Goal: Task Accomplishment & Management: Use online tool/utility

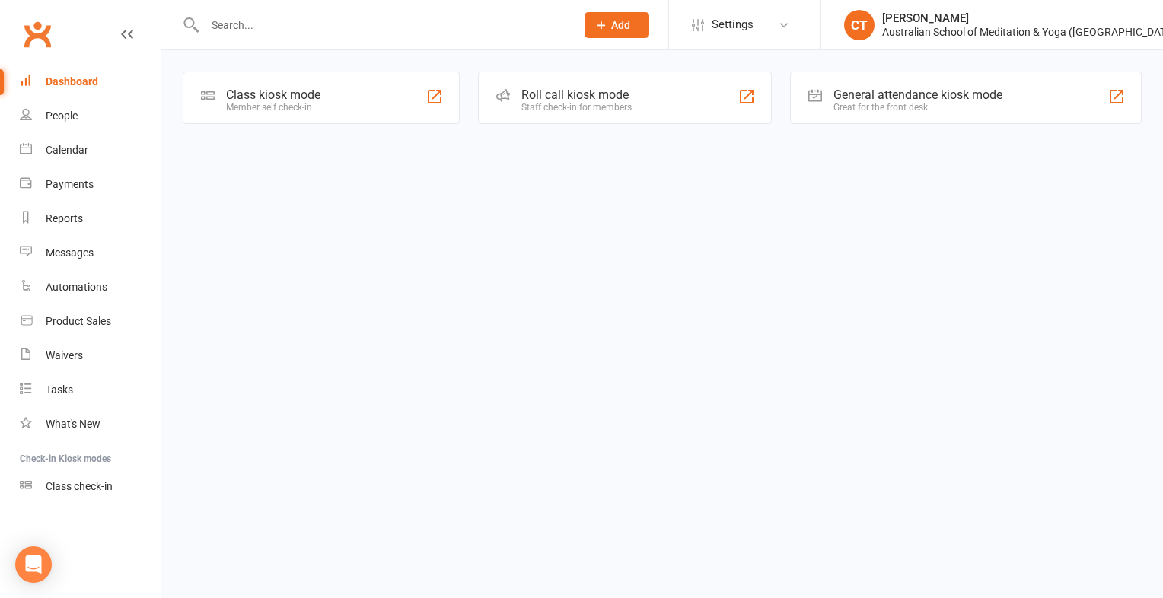
click at [267, 106] on div "Member self check-in" at bounding box center [273, 107] width 94 height 11
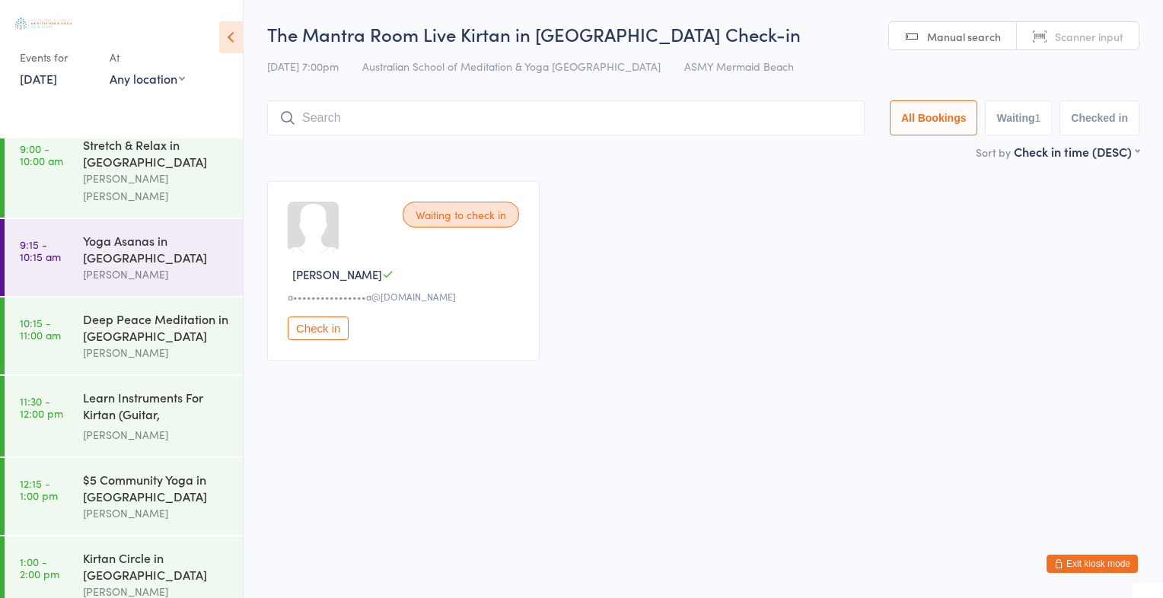
scroll to position [30, 0]
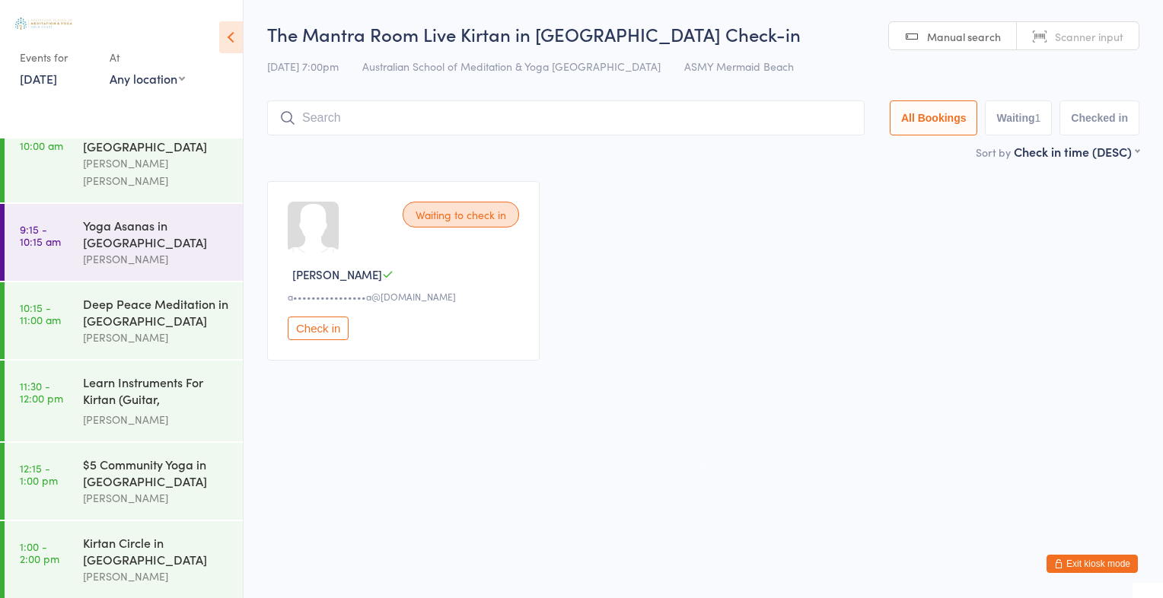
click at [310, 328] on button "Check in" at bounding box center [318, 329] width 61 height 24
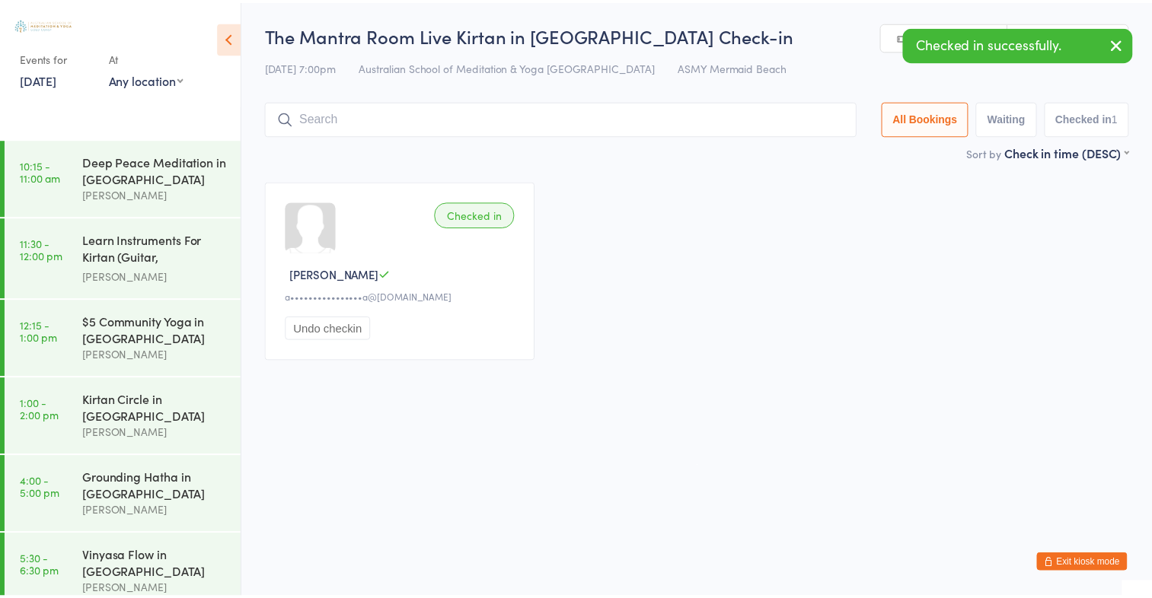
scroll to position [183, 0]
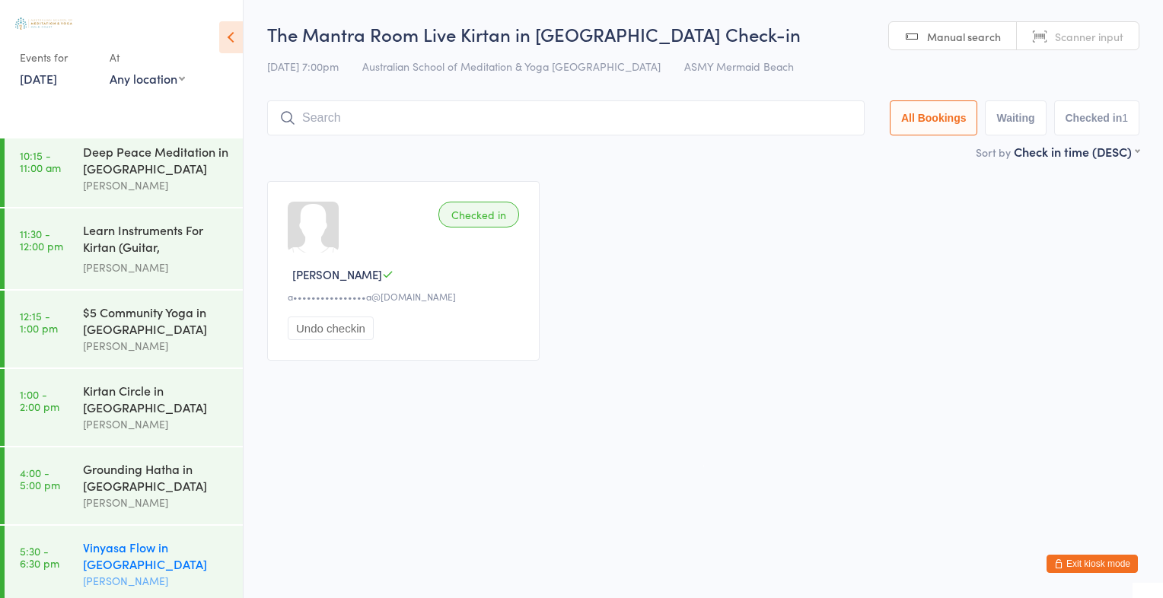
click at [139, 573] on div "Jam Doyle" at bounding box center [156, 582] width 147 height 18
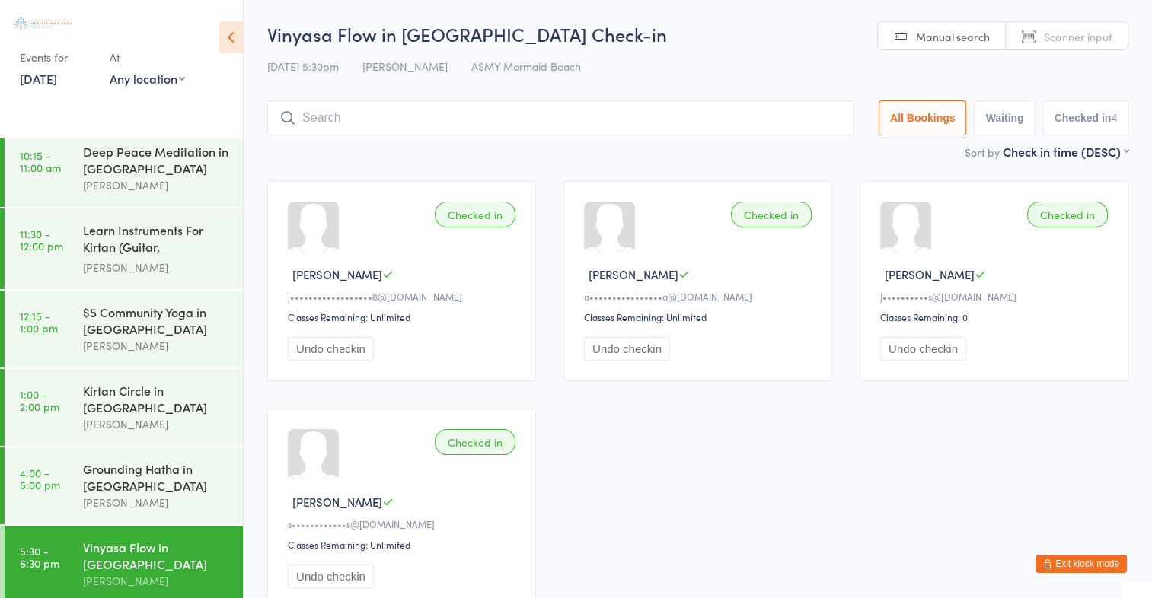
click at [1076, 35] on span "Scanner input" at bounding box center [1078, 36] width 69 height 15
click at [939, 37] on span "Manual search" at bounding box center [953, 36] width 74 height 15
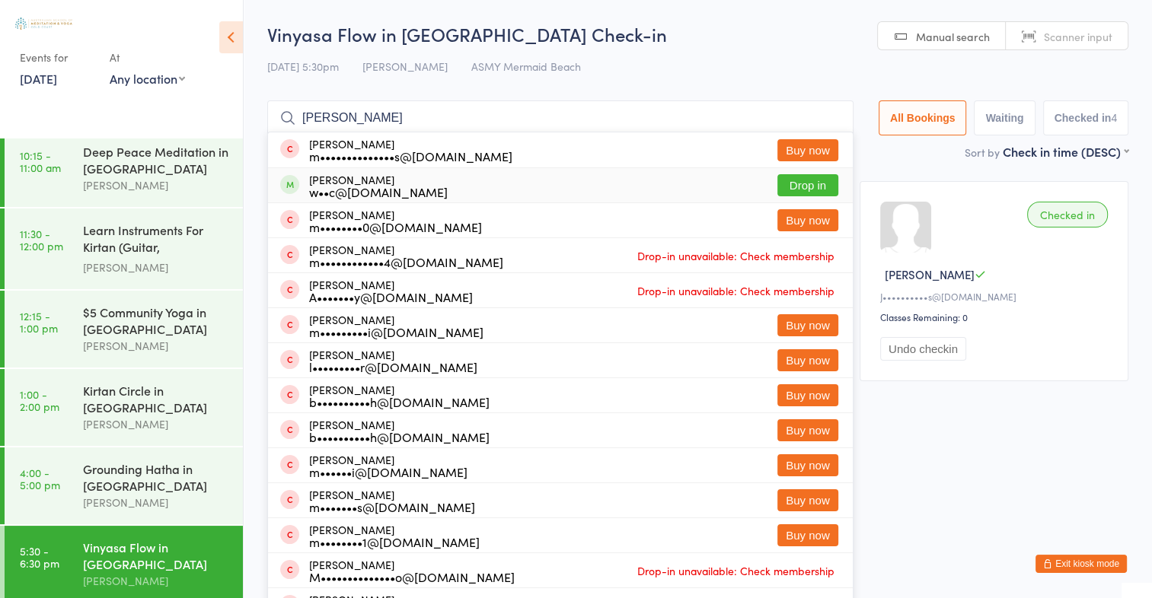
type input "Marianne W"
click at [818, 185] on button "Drop in" at bounding box center [807, 185] width 61 height 22
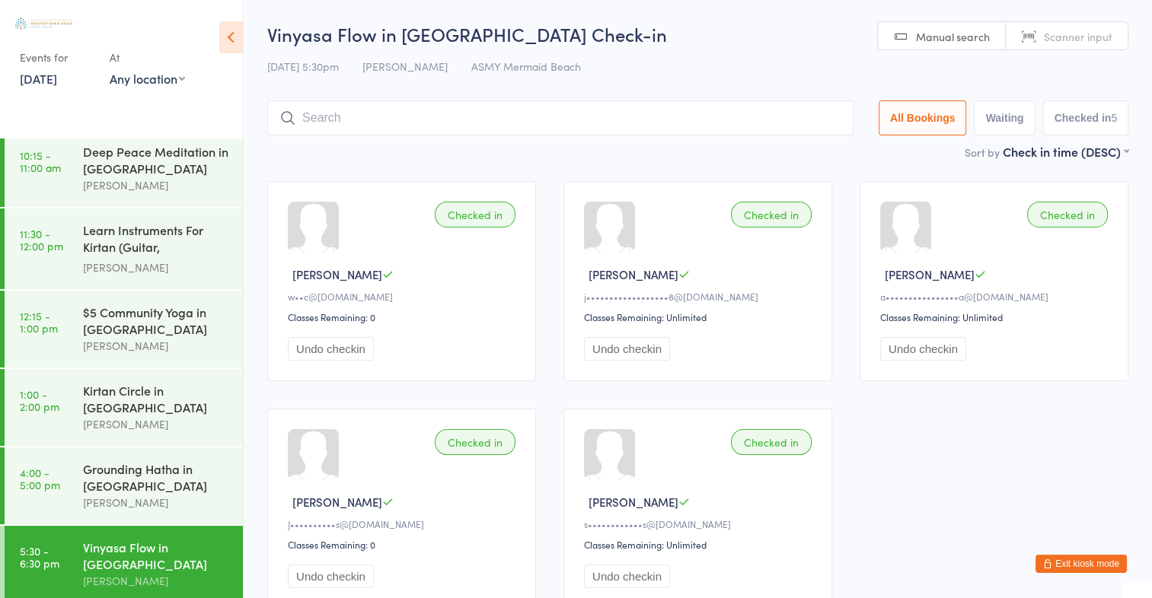
click at [817, 185] on div "Checked in Jessica G j••••••••••••••••••8@outlook.com Classes Remaining: Unlimi…" at bounding box center [697, 281] width 269 height 200
click at [544, 108] on input "search" at bounding box center [560, 117] width 586 height 35
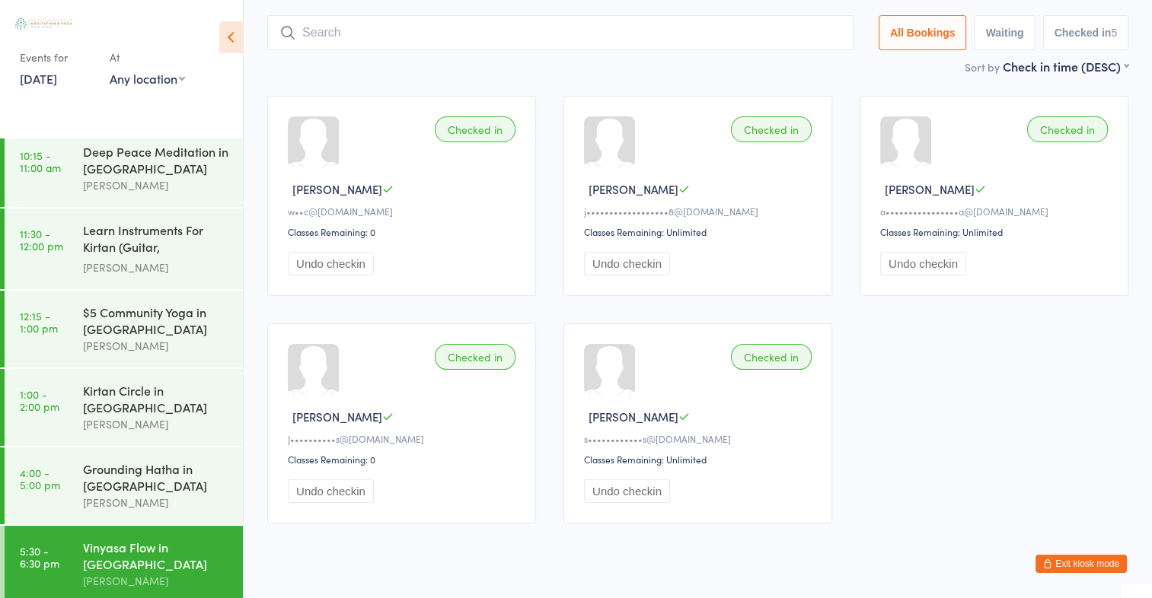
scroll to position [100, 0]
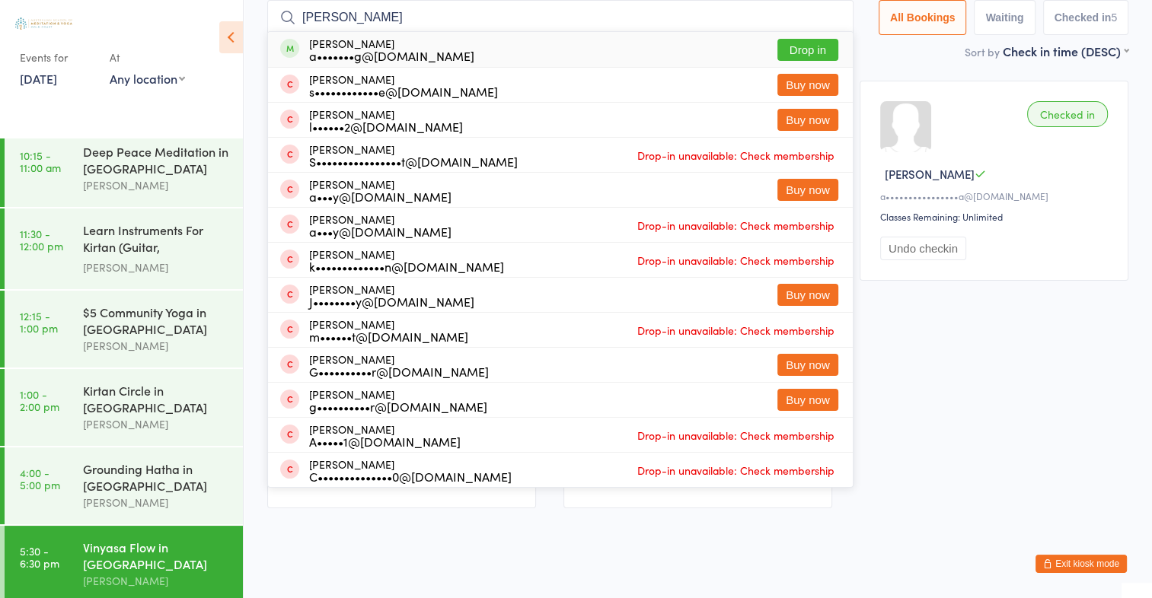
type input "Arlene N"
click at [809, 47] on button "Drop in" at bounding box center [807, 50] width 61 height 22
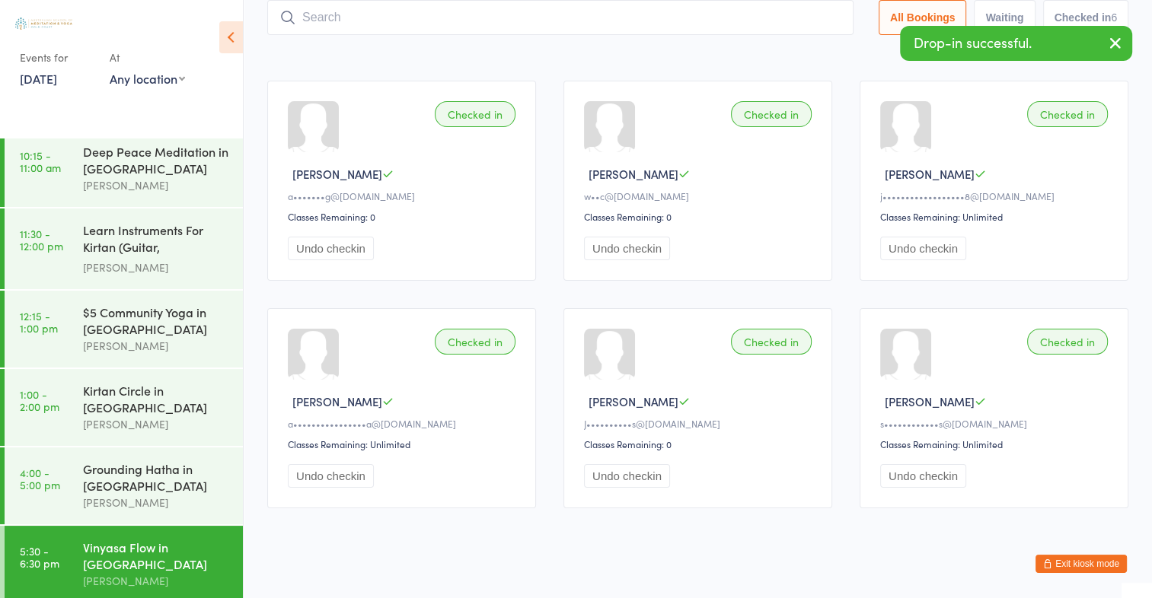
click at [1115, 43] on icon "button" at bounding box center [1115, 42] width 18 height 19
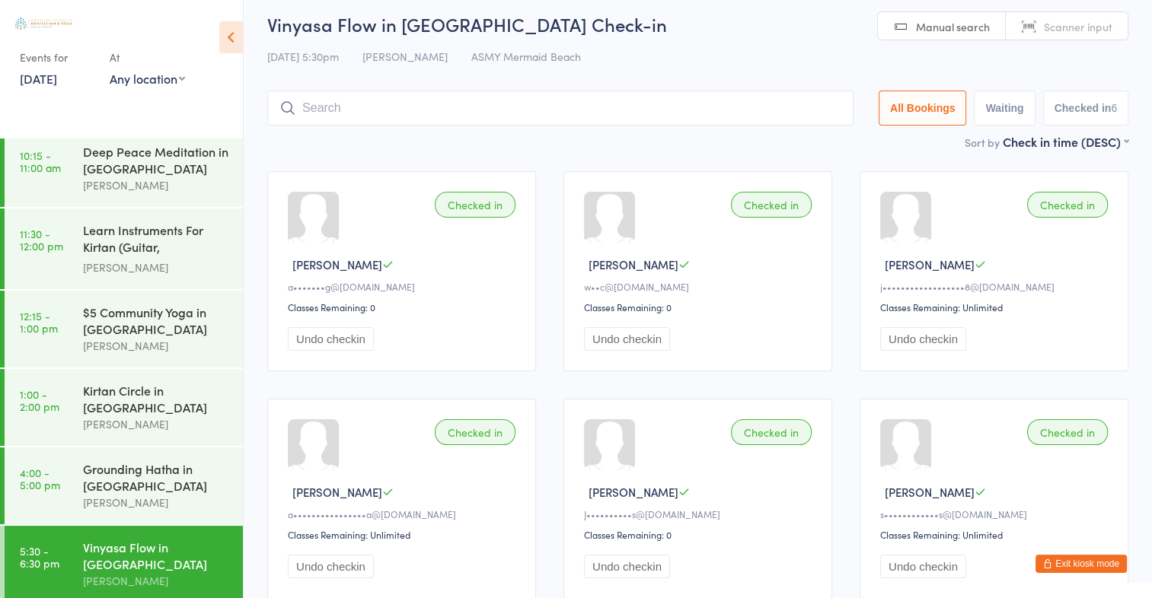
scroll to position [9, 0]
click at [1150, 587] on footer "Exit kiosk mode" at bounding box center [1136, 590] width 30 height 15
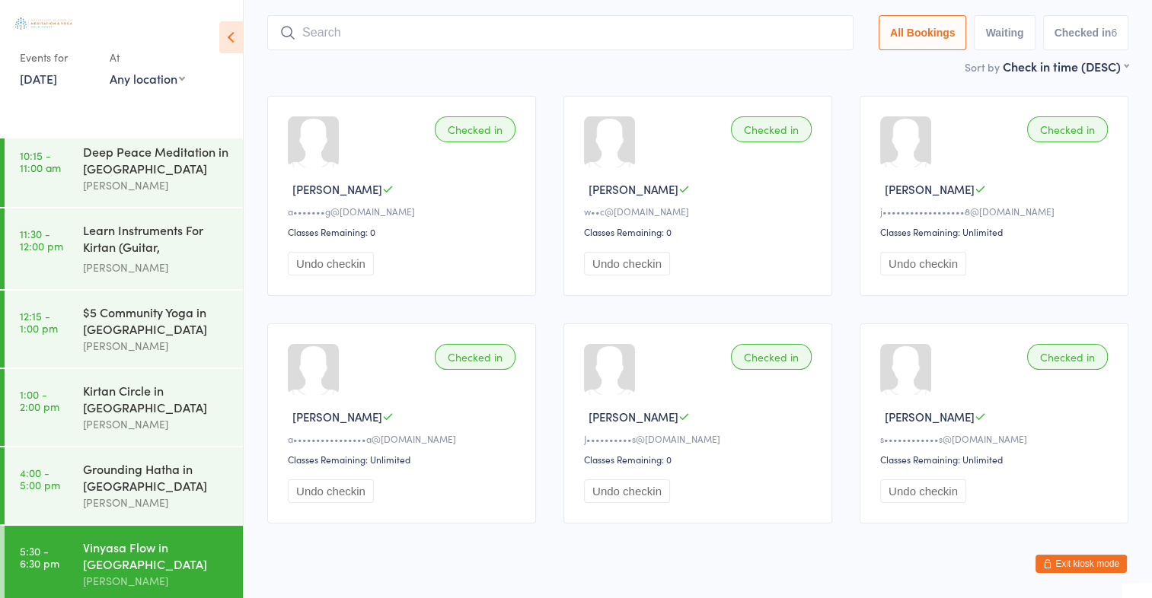
scroll to position [0, 0]
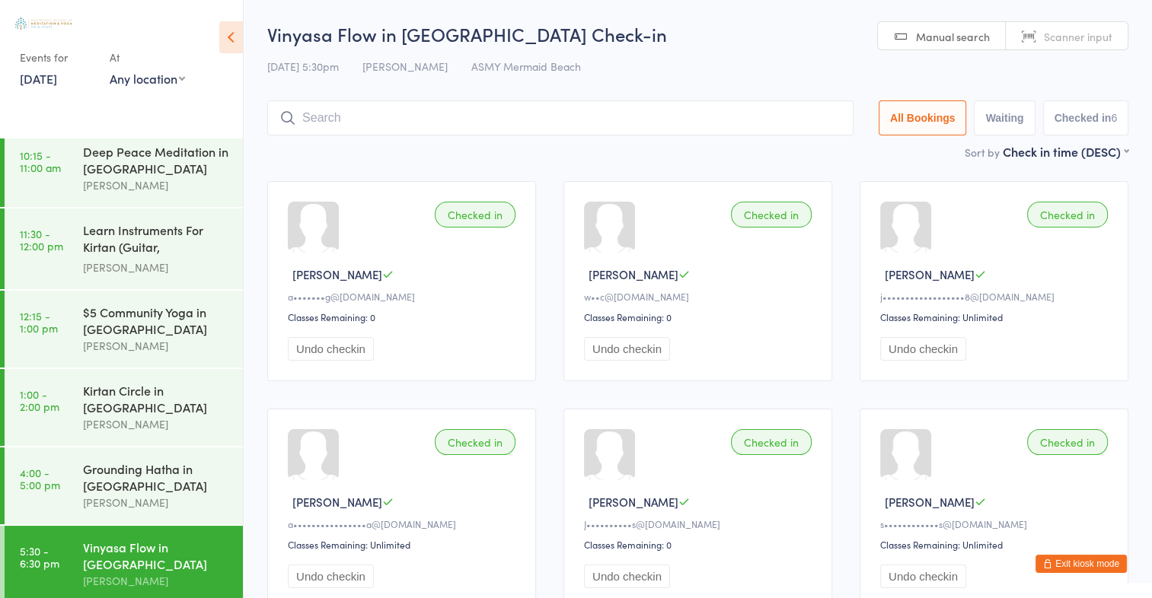
click at [384, 127] on input "search" at bounding box center [560, 117] width 586 height 35
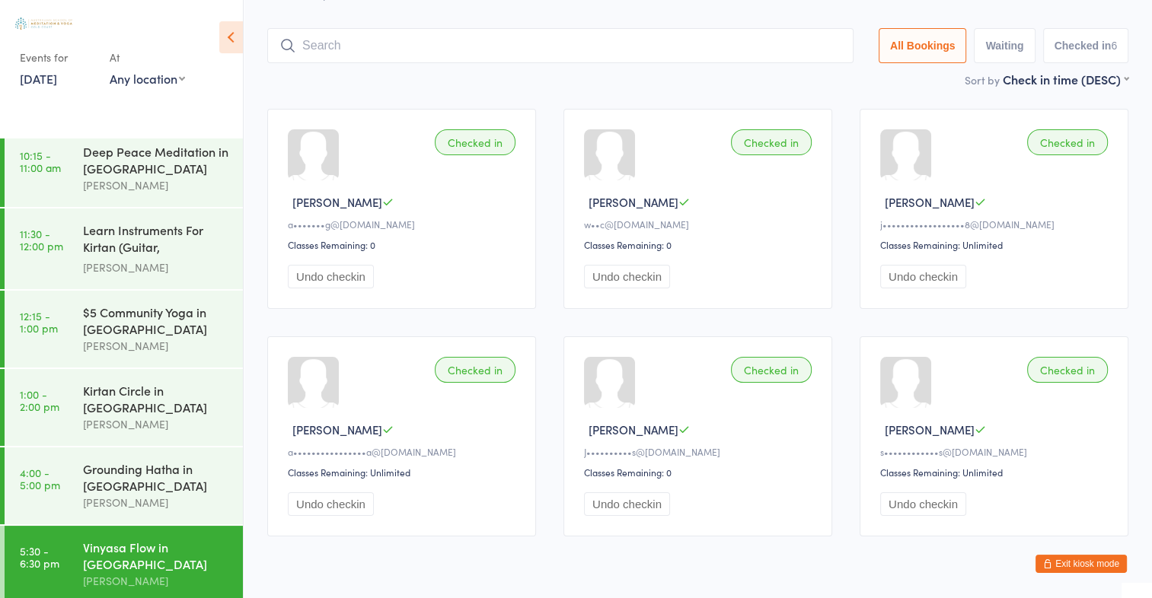
scroll to position [100, 0]
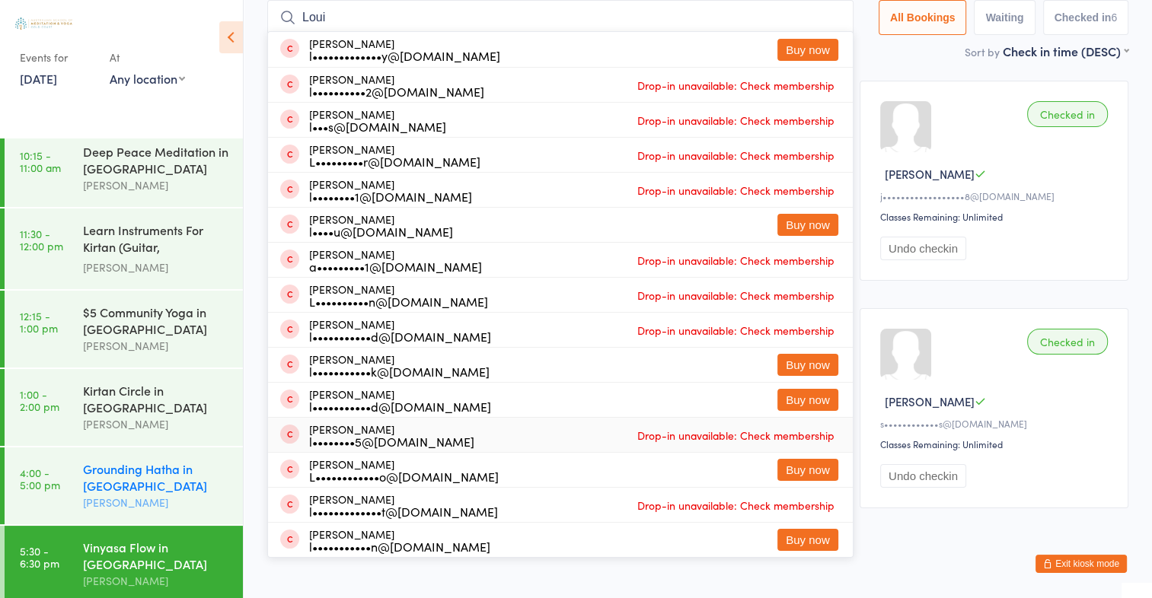
type input "Loui"
click at [145, 467] on div "Grounding Hatha in Mermaid Beach" at bounding box center [156, 477] width 147 height 33
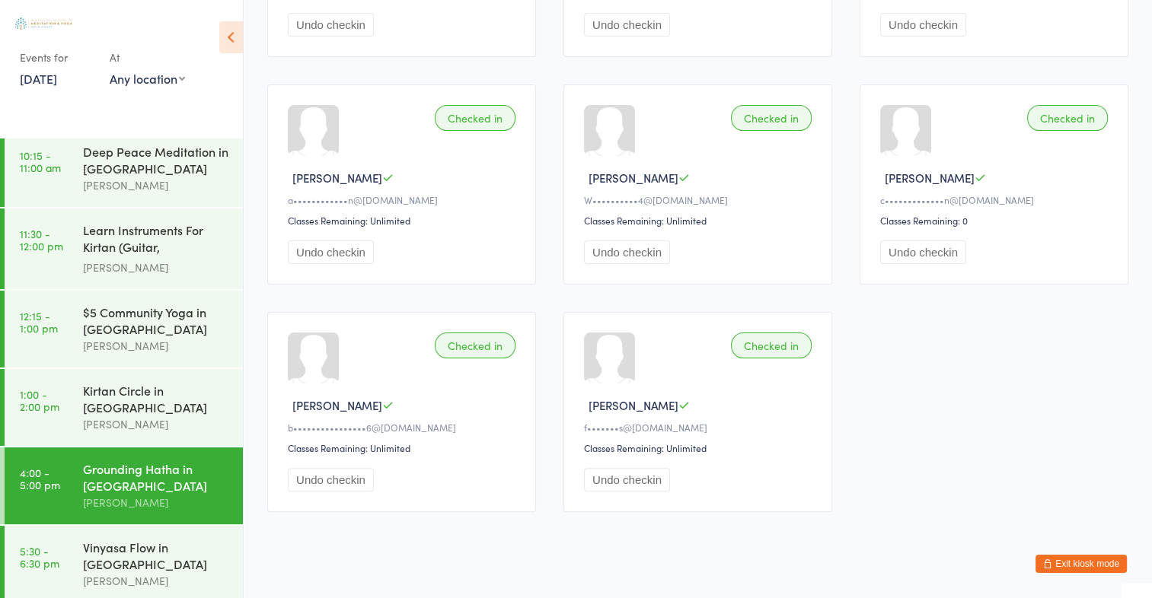
scroll to position [343, 0]
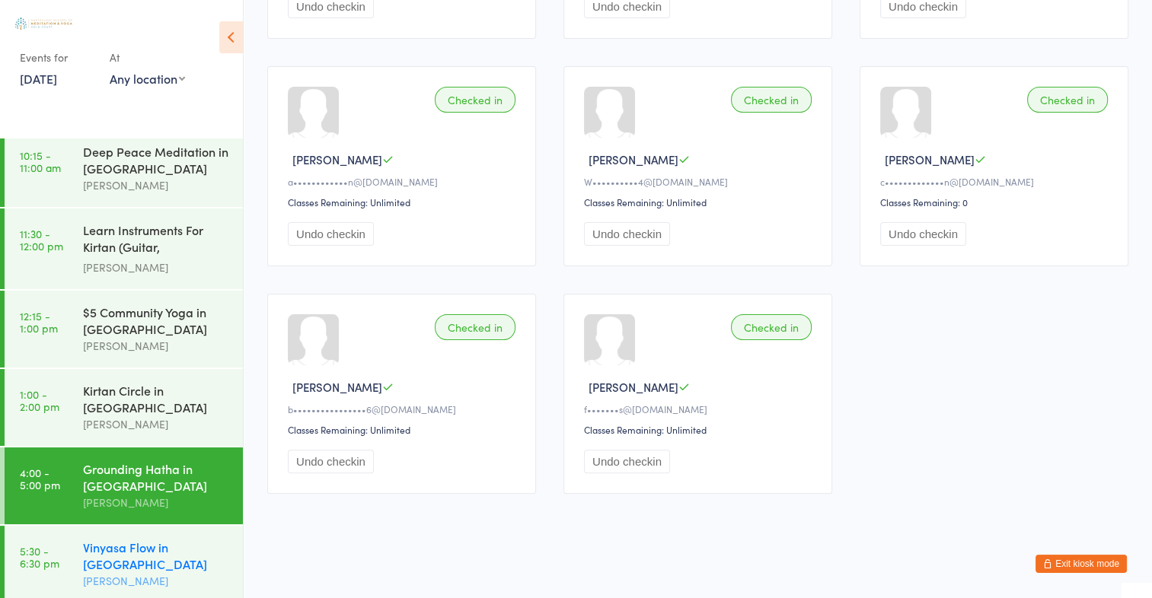
click at [170, 546] on div "Vinyasa Flow in Mermaid Beach" at bounding box center [156, 555] width 147 height 33
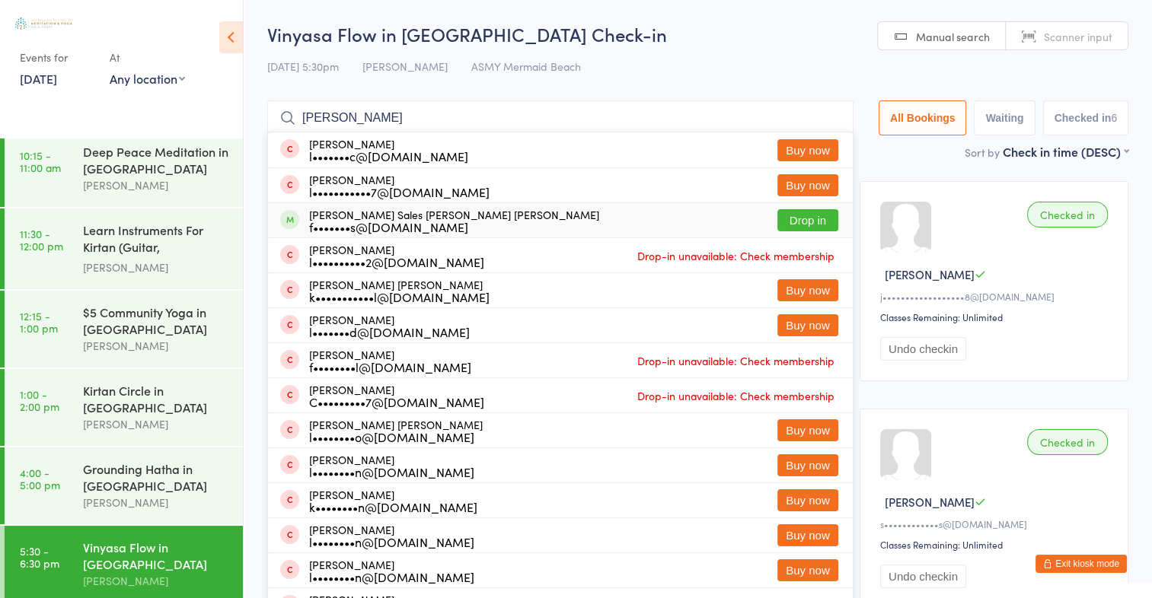
type input "Luiz Fel"
click at [798, 215] on button "Drop in" at bounding box center [807, 220] width 61 height 22
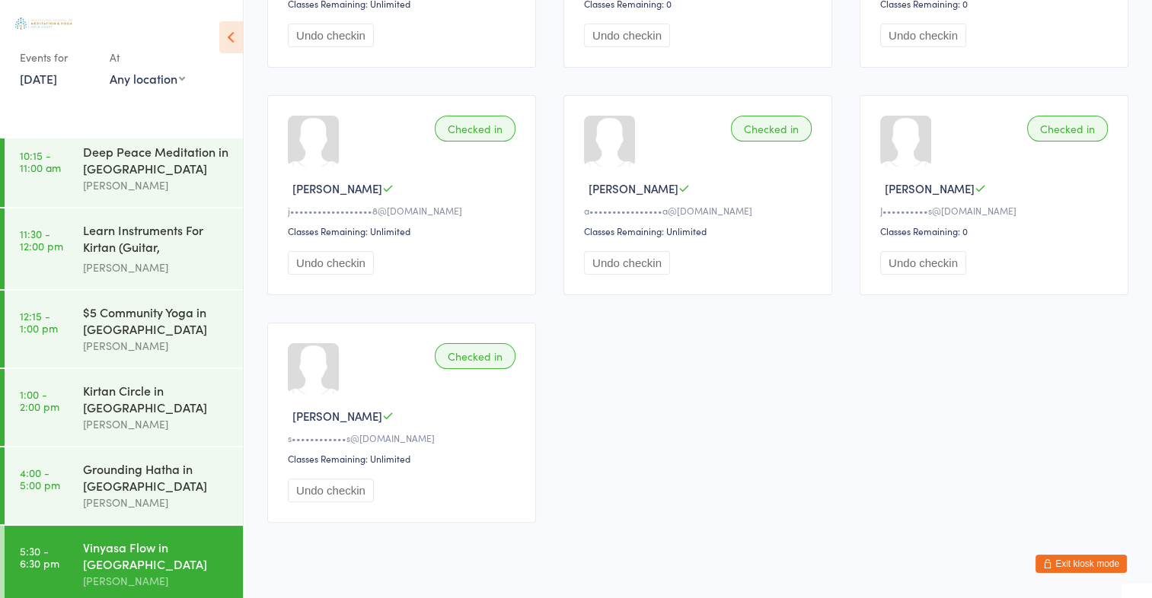
scroll to position [343, 0]
